Goal: Task Accomplishment & Management: Use online tool/utility

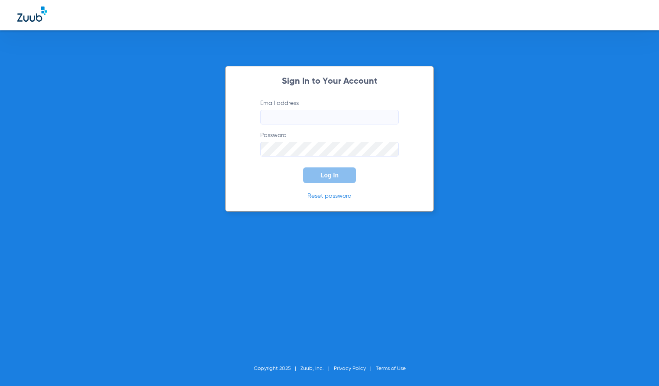
type input "[EMAIL_ADDRESS][DOMAIN_NAME]"
click at [321, 171] on button "Log In" at bounding box center [329, 175] width 53 height 16
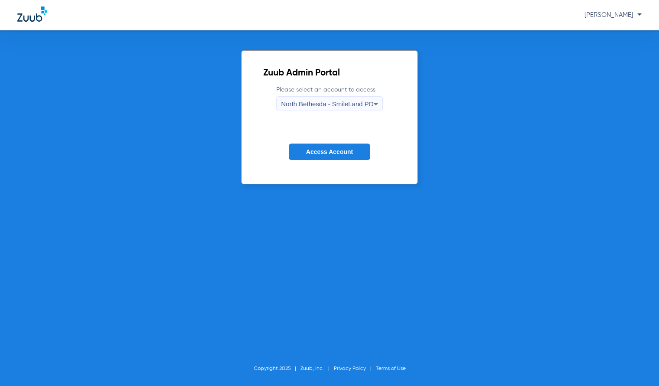
click at [319, 105] on span "North Bethesda - SmileLand PD" at bounding box center [327, 103] width 92 height 7
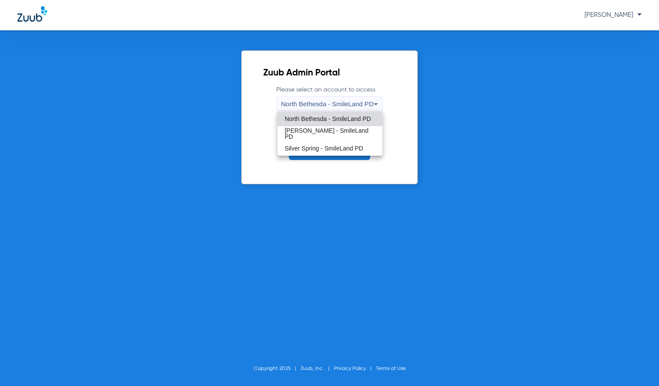
click at [322, 117] on span "North Bethesda - SmileLand PD" at bounding box center [328, 119] width 86 height 6
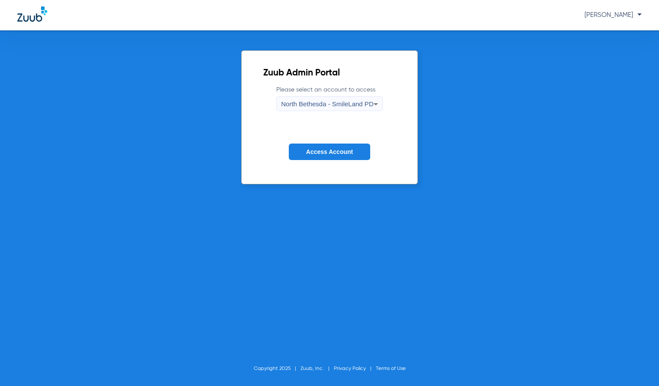
click at [348, 151] on span "Access Account" at bounding box center [329, 151] width 47 height 7
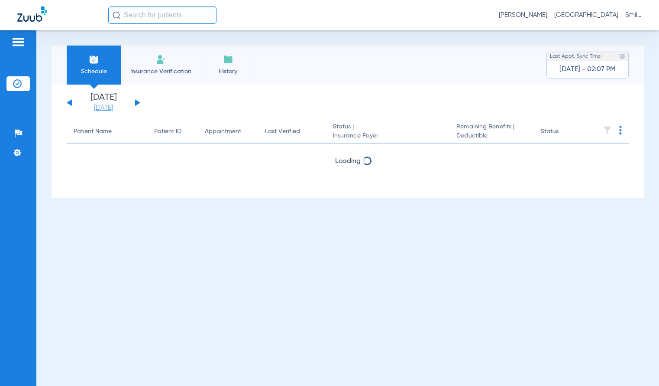
click at [114, 105] on link "[DATE]" at bounding box center [104, 108] width 52 height 9
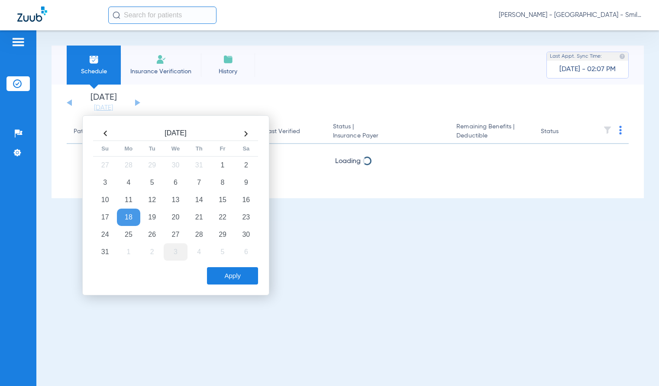
click at [171, 252] on td "3" at bounding box center [175, 251] width 23 height 17
click at [223, 280] on button "Apply" at bounding box center [232, 275] width 51 height 17
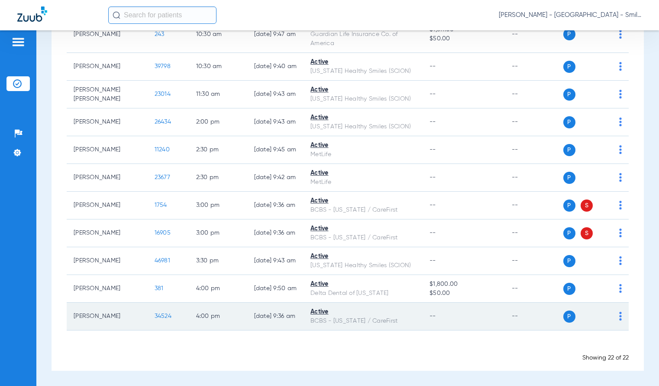
scroll to position [465, 0]
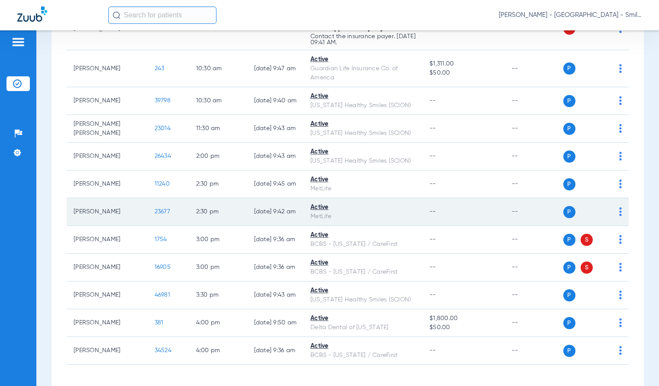
click at [535, 220] on td "--" at bounding box center [534, 212] width 58 height 28
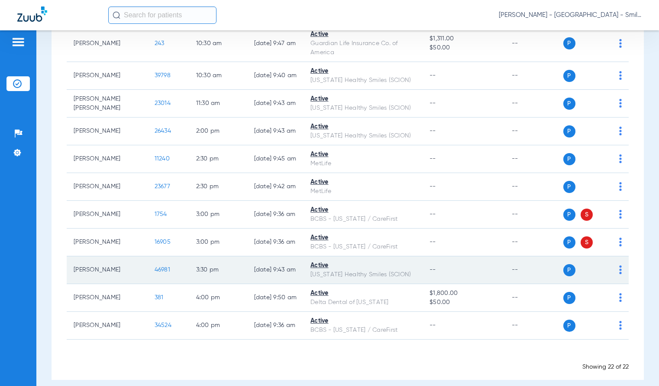
scroll to position [509, 0]
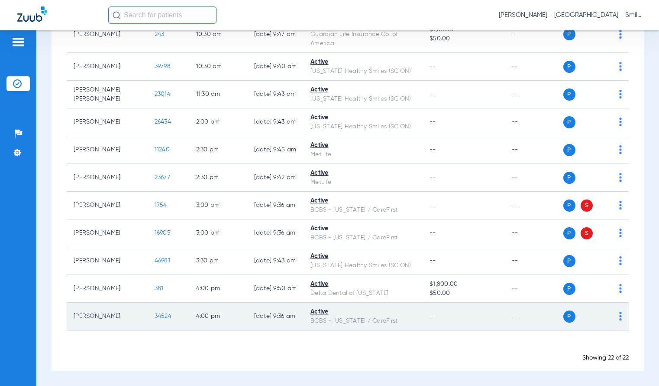
click at [155, 315] on span "34524" at bounding box center [163, 316] width 17 height 6
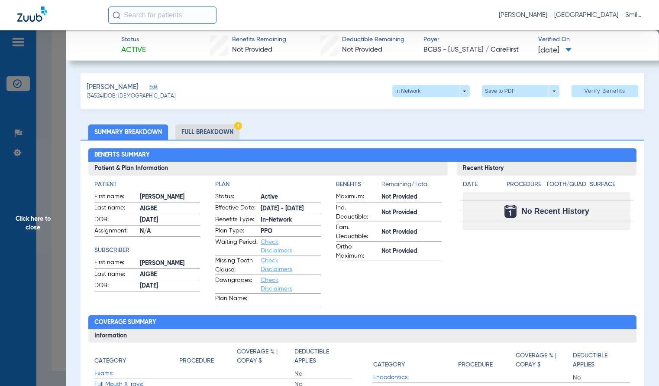
click at [633, 209] on div "Benefits Summary Patient & Plan Information Patient First name: [PERSON_NAME] L…" at bounding box center [363, 310] width 564 height 342
